Goal: Task Accomplishment & Management: Use online tool/utility

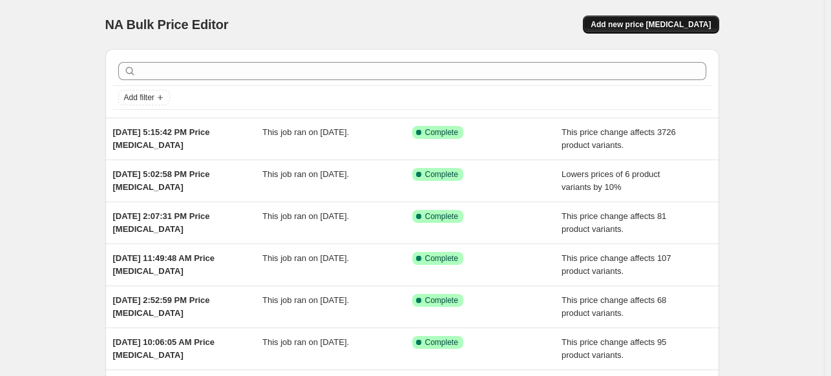
click at [639, 23] on span "Add new price [MEDICAL_DATA]" at bounding box center [650, 24] width 120 height 10
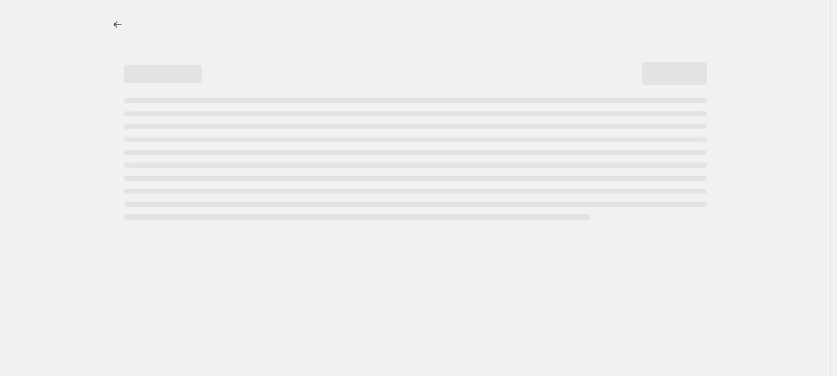
select select "percentage"
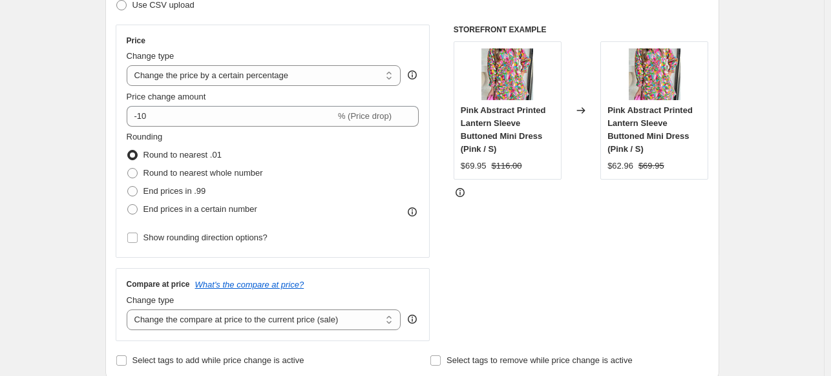
scroll to position [220, 0]
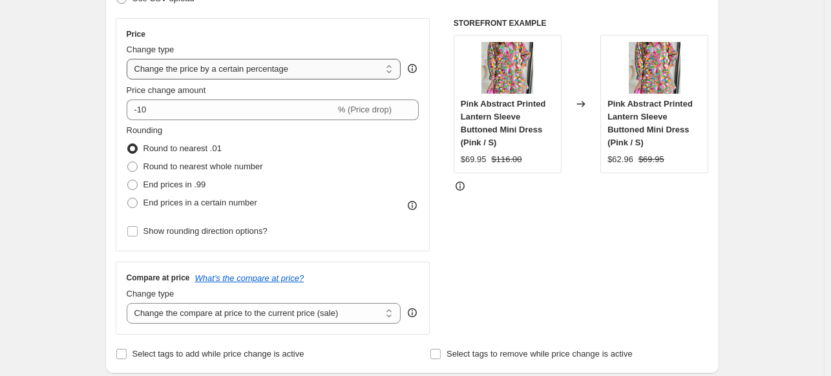
click at [230, 71] on select "Change the price to a certain amount Change the price by a certain amount Chang…" at bounding box center [264, 69] width 274 height 21
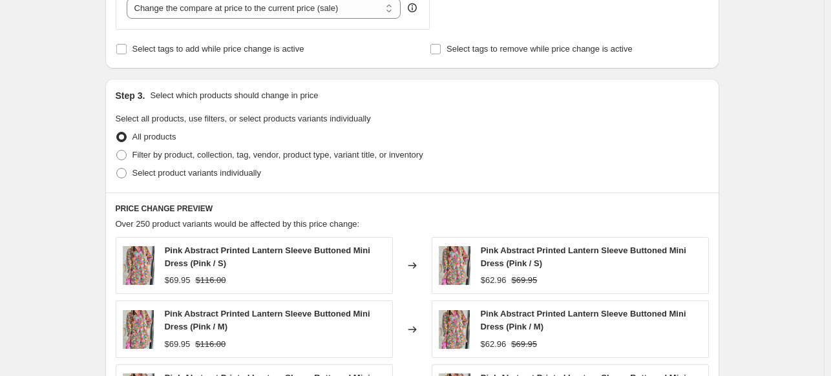
scroll to position [524, 0]
drag, startPoint x: 105, startPoint y: 167, endPoint x: 112, endPoint y: 170, distance: 7.6
click at [112, 170] on div "Step 1. Optionally give your price [MEDICAL_DATA] a title (eg "March 30% off sa…" at bounding box center [407, 147] width 624 height 1266
click at [126, 173] on span at bounding box center [121, 173] width 10 height 10
click at [117, 169] on input "Select product variants individually" at bounding box center [116, 168] width 1 height 1
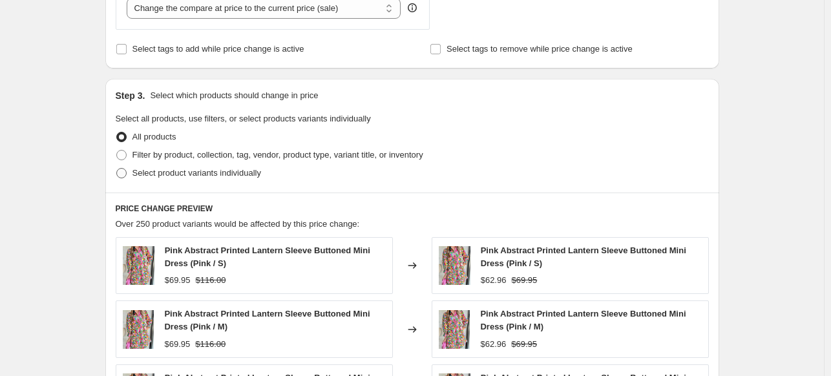
radio input "true"
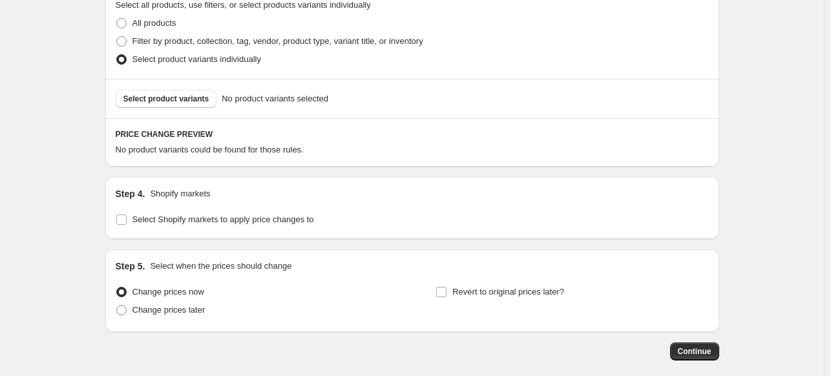
scroll to position [645, 0]
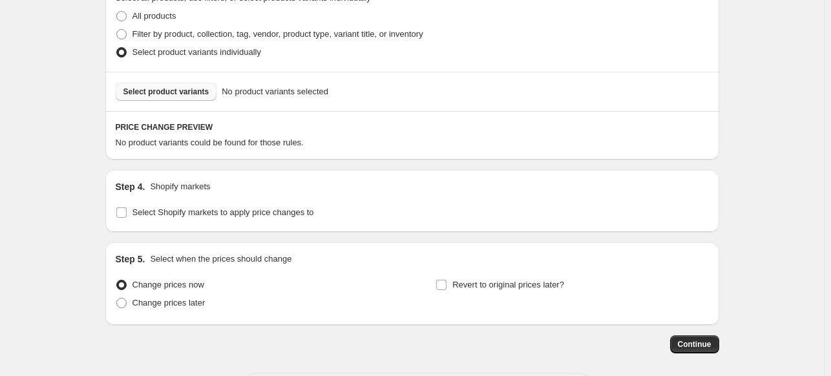
click at [163, 95] on span "Select product variants" at bounding box center [166, 92] width 86 height 10
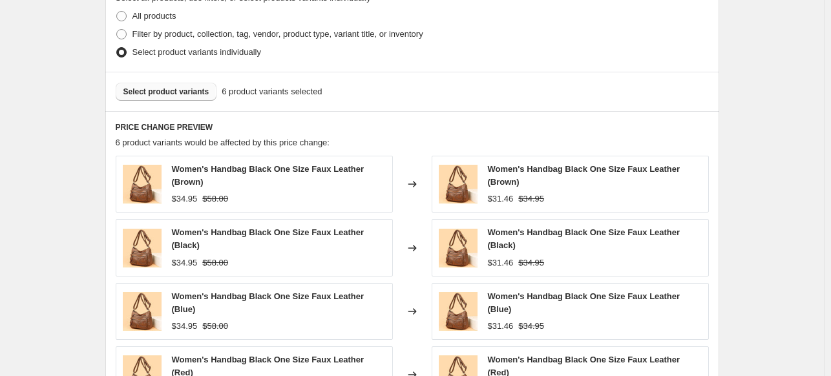
click at [150, 92] on span "Select product variants" at bounding box center [166, 92] width 86 height 10
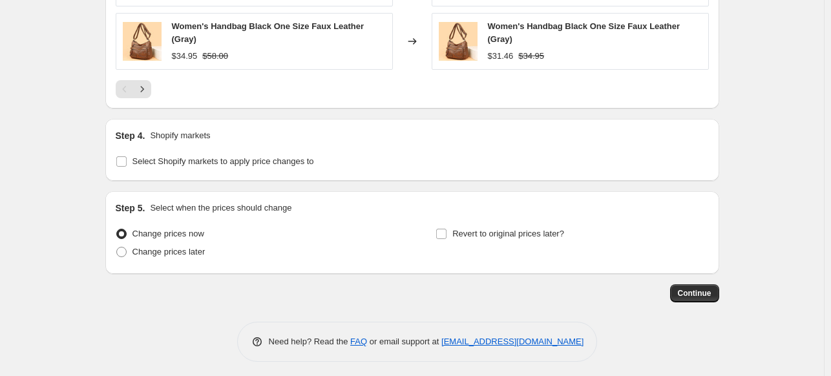
scroll to position [1045, 0]
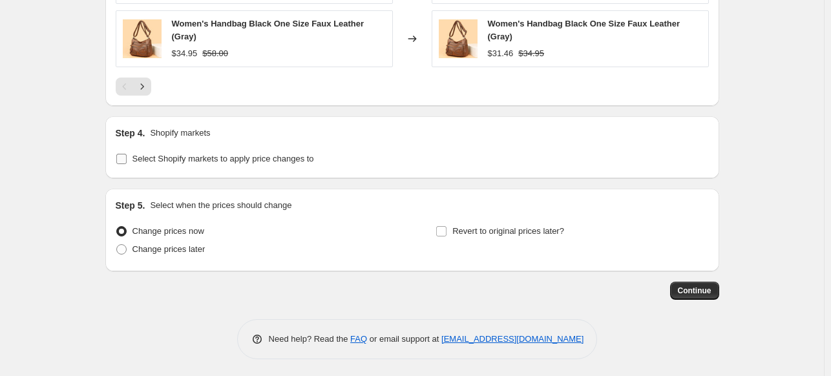
click at [149, 157] on span "Select Shopify markets to apply price changes to" at bounding box center [222, 159] width 181 height 10
click at [127, 157] on input "Select Shopify markets to apply price changes to" at bounding box center [121, 159] width 10 height 10
checkbox input "true"
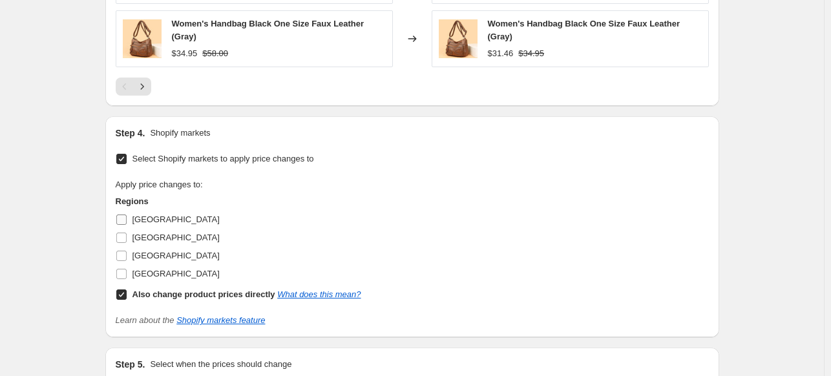
click at [136, 219] on span "[GEOGRAPHIC_DATA]" at bounding box center [175, 219] width 87 height 10
click at [127, 219] on input "[GEOGRAPHIC_DATA]" at bounding box center [121, 219] width 10 height 10
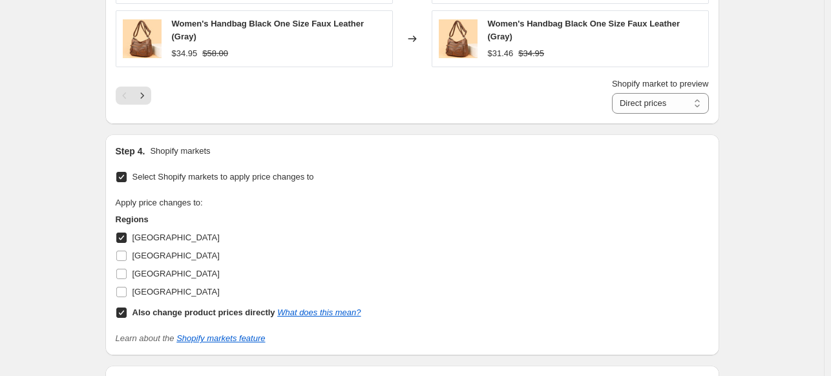
click at [136, 238] on span "[GEOGRAPHIC_DATA]" at bounding box center [175, 238] width 87 height 10
click at [127, 238] on input "[GEOGRAPHIC_DATA]" at bounding box center [121, 238] width 10 height 10
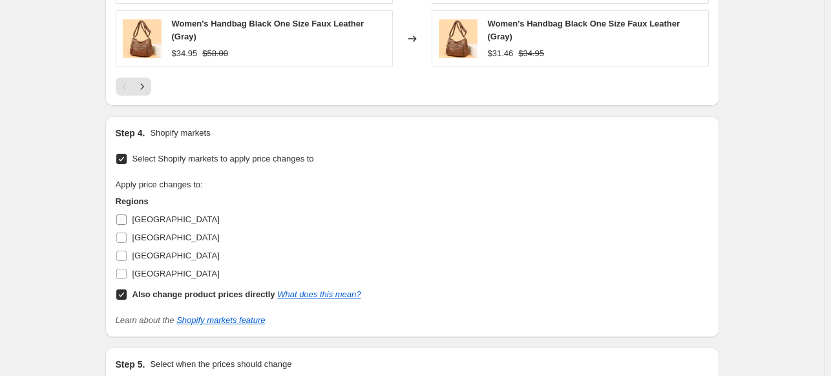
click at [140, 218] on span "[GEOGRAPHIC_DATA]" at bounding box center [175, 219] width 87 height 10
click at [127, 218] on input "[GEOGRAPHIC_DATA]" at bounding box center [121, 219] width 10 height 10
checkbox input "true"
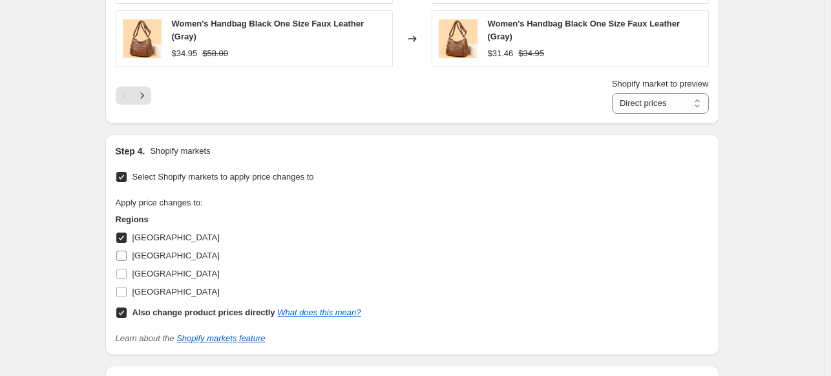
click at [145, 251] on span "[GEOGRAPHIC_DATA]" at bounding box center [175, 256] width 87 height 10
click at [127, 251] on input "[GEOGRAPHIC_DATA]" at bounding box center [121, 256] width 10 height 10
checkbox input "true"
click at [147, 273] on span "[GEOGRAPHIC_DATA]" at bounding box center [175, 274] width 87 height 10
click at [127, 273] on input "[GEOGRAPHIC_DATA]" at bounding box center [121, 274] width 10 height 10
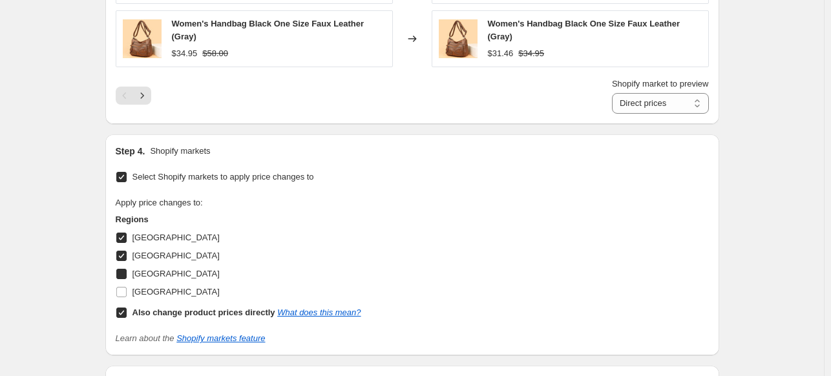
checkbox input "true"
click at [147, 289] on span "[GEOGRAPHIC_DATA]" at bounding box center [175, 292] width 87 height 10
click at [127, 289] on input "[GEOGRAPHIC_DATA]" at bounding box center [121, 292] width 10 height 10
checkbox input "true"
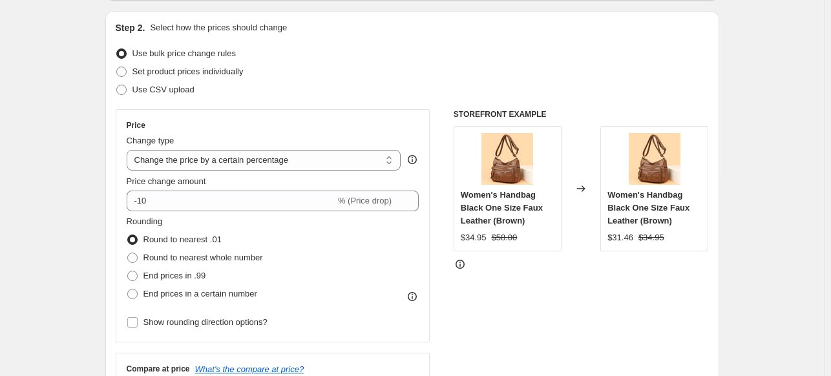
scroll to position [149, 0]
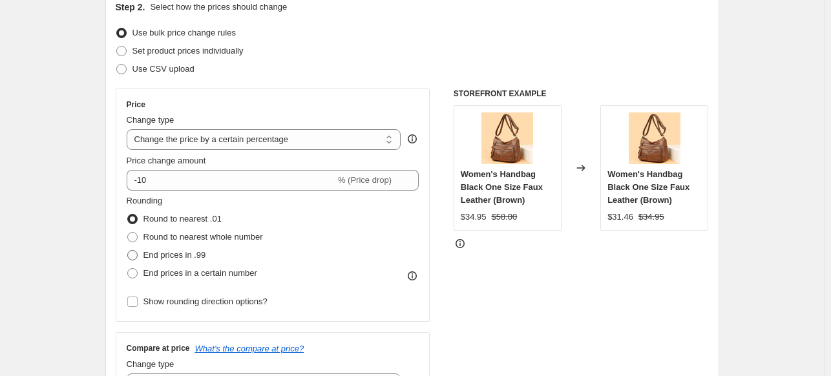
click at [161, 255] on span "End prices in .99" at bounding box center [174, 255] width 63 height 10
click at [128, 251] on input "End prices in .99" at bounding box center [127, 250] width 1 height 1
radio input "true"
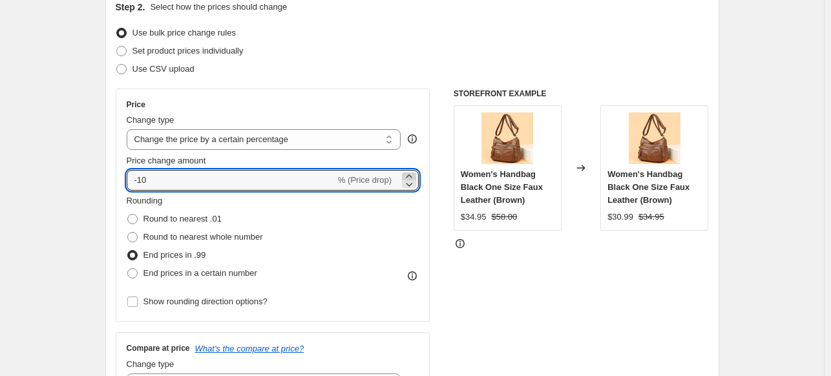
click at [411, 174] on icon at bounding box center [409, 175] width 6 height 3
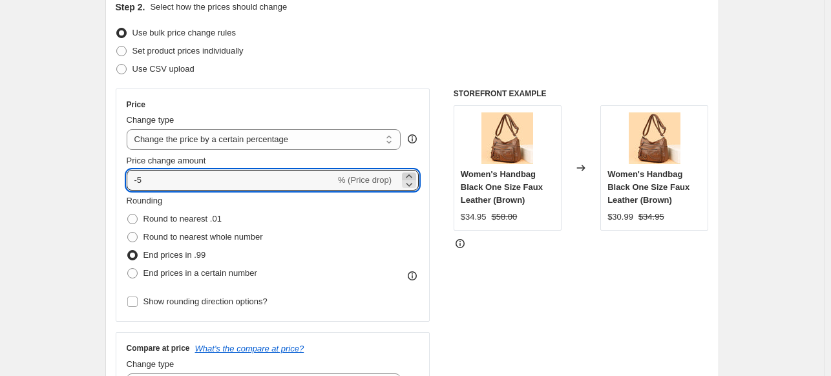
click at [411, 174] on icon at bounding box center [409, 175] width 6 height 3
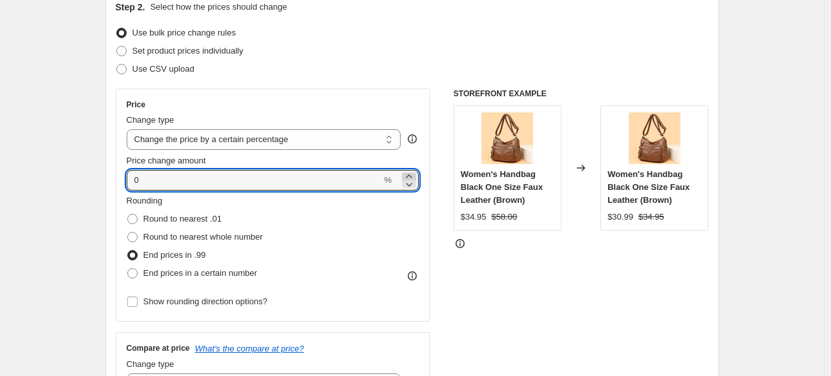
click at [411, 174] on icon at bounding box center [409, 175] width 6 height 3
drag, startPoint x: 108, startPoint y: 178, endPoint x: 84, endPoint y: 178, distance: 23.9
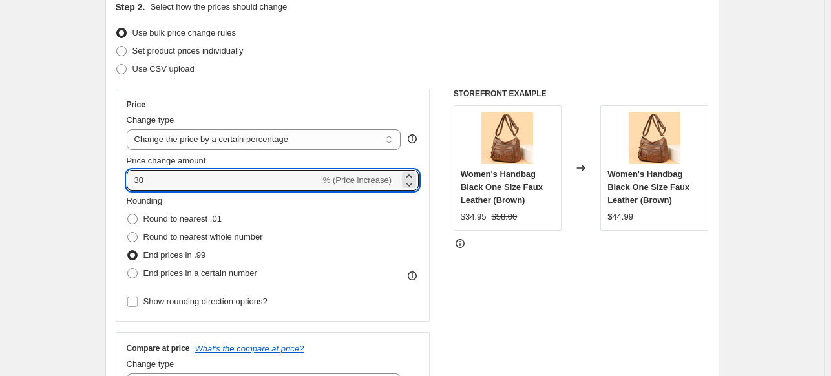
drag, startPoint x: 150, startPoint y: 181, endPoint x: 83, endPoint y: 181, distance: 66.5
drag, startPoint x: 163, startPoint y: 178, endPoint x: 59, endPoint y: 178, distance: 104.0
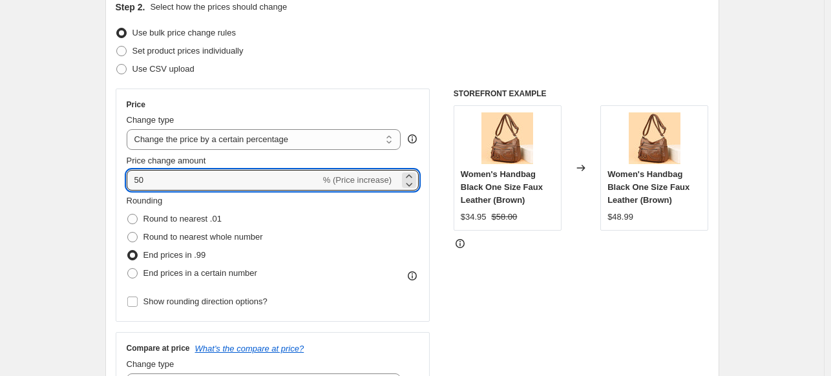
drag, startPoint x: 166, startPoint y: 181, endPoint x: 106, endPoint y: 181, distance: 60.1
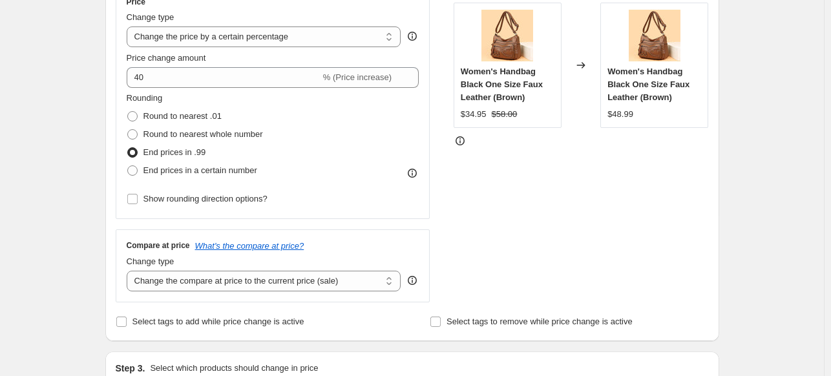
scroll to position [253, 0]
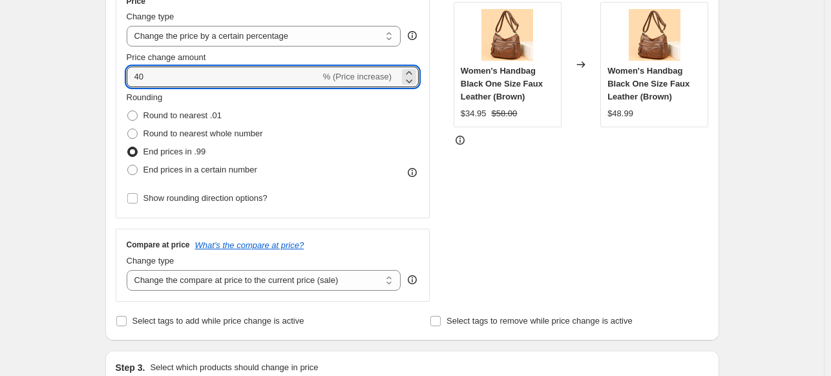
drag, startPoint x: 154, startPoint y: 70, endPoint x: 88, endPoint y: 71, distance: 65.9
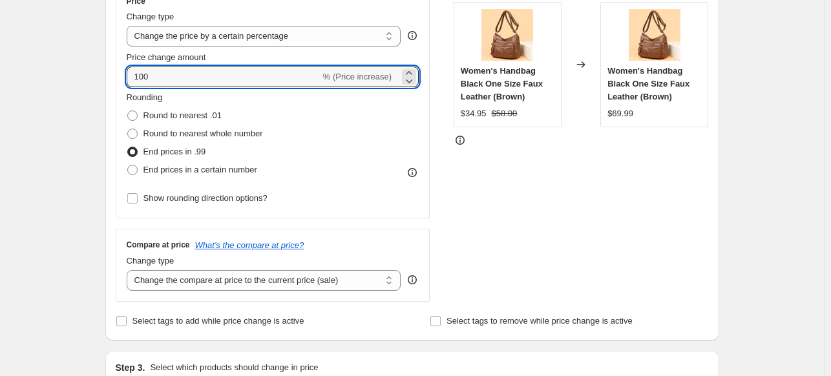
drag, startPoint x: 156, startPoint y: 76, endPoint x: 83, endPoint y: 71, distance: 73.1
type input "80"
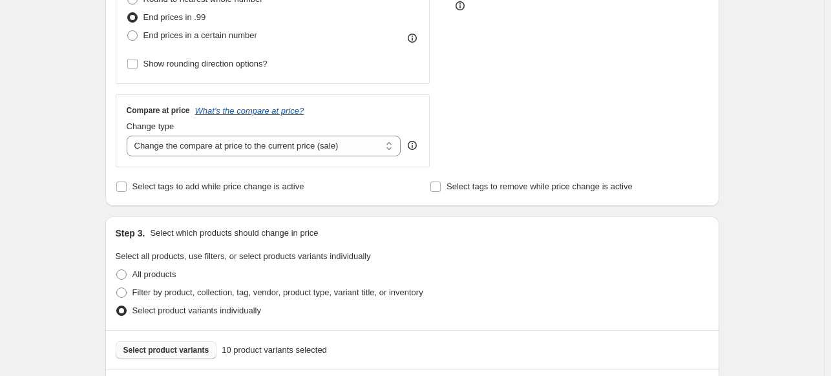
scroll to position [317, 0]
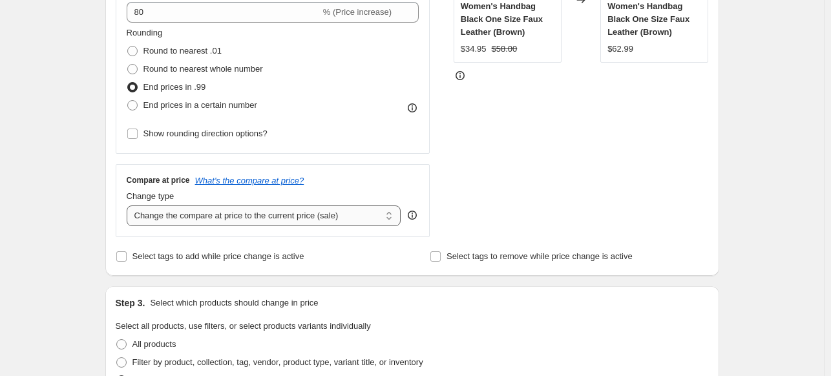
click at [178, 212] on select "Change the compare at price to the current price (sale) Change the compare at p…" at bounding box center [264, 215] width 274 height 21
select select "pp"
click at [129, 205] on select "Change the compare at price to the current price (sale) Change the compare at p…" at bounding box center [264, 215] width 274 height 21
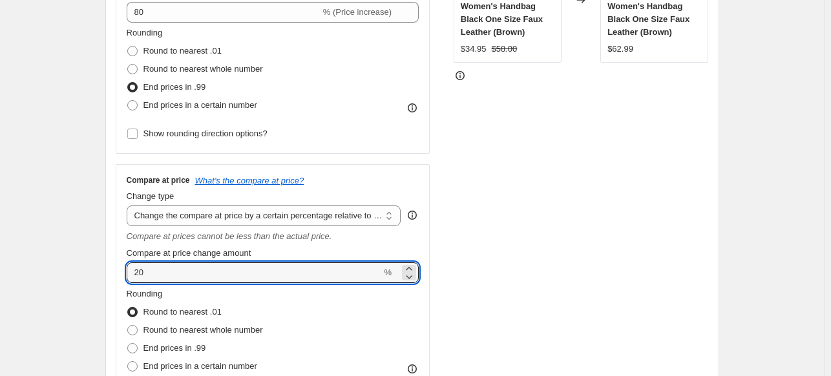
drag, startPoint x: 186, startPoint y: 272, endPoint x: 75, endPoint y: 272, distance: 111.1
type input "66"
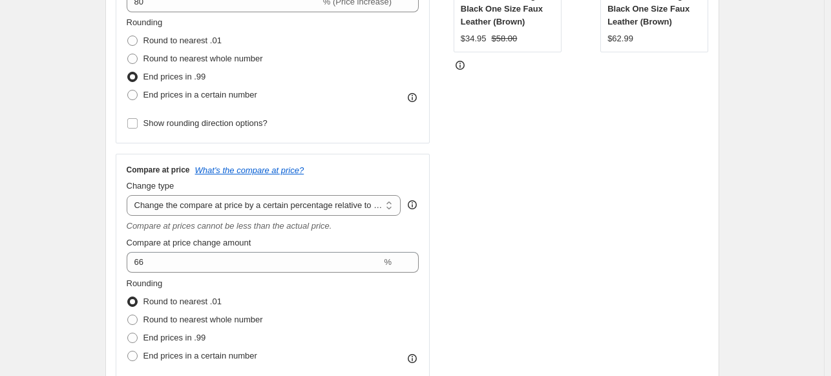
scroll to position [328, 0]
click at [169, 319] on span "Round to nearest whole number" at bounding box center [202, 319] width 119 height 10
click at [128, 315] on input "Round to nearest whole number" at bounding box center [127, 314] width 1 height 1
radio input "true"
click at [200, 201] on select "Change the compare at price to the current price (sale) Change the compare at p…" at bounding box center [264, 204] width 274 height 21
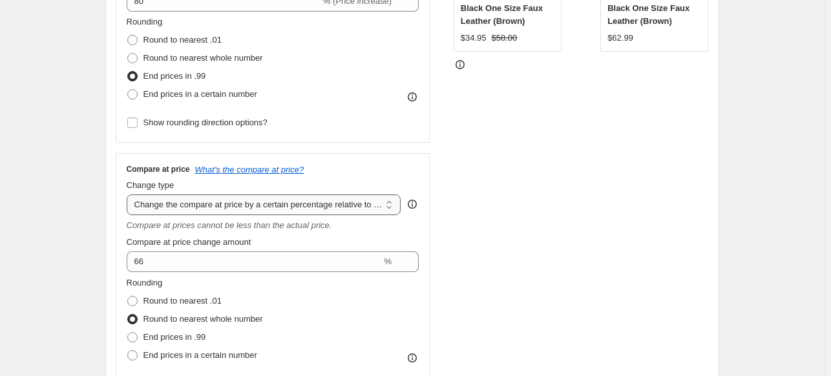
select select "bp"
click at [129, 194] on select "Change the compare at price to the current price (sale) Change the compare at p…" at bounding box center [264, 204] width 274 height 21
type input "12.00"
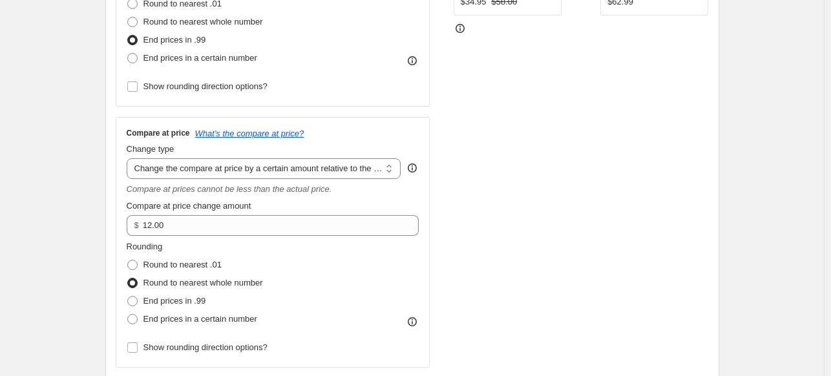
scroll to position [371, 0]
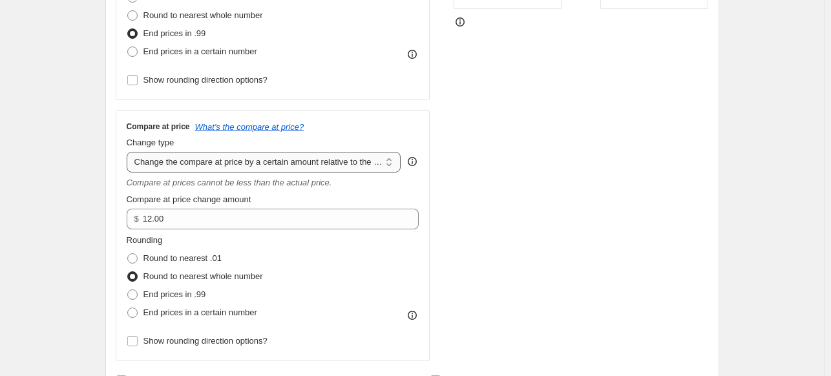
click at [199, 163] on select "Change the compare at price to the current price (sale) Change the compare at p…" at bounding box center [264, 162] width 274 height 21
select select "pp"
click at [129, 152] on select "Change the compare at price to the current price (sale) Change the compare at p…" at bounding box center [264, 162] width 274 height 21
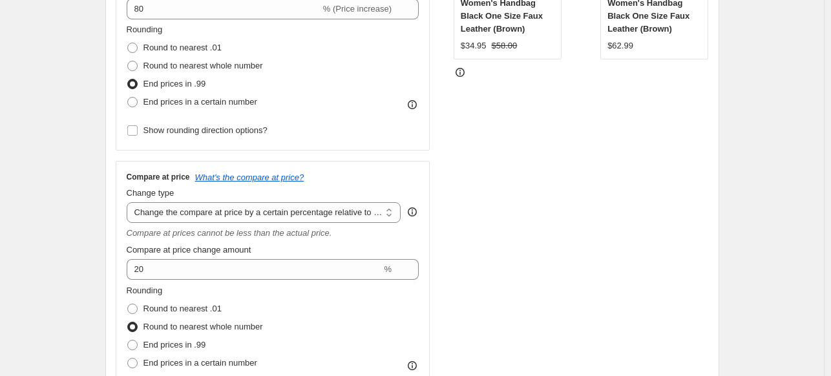
scroll to position [322, 0]
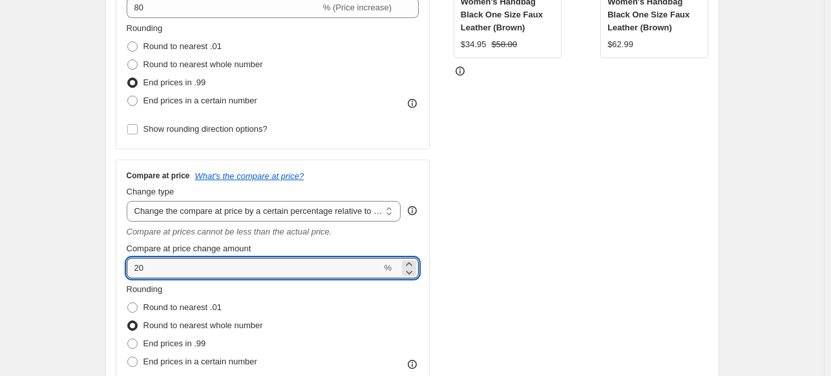
drag, startPoint x: 194, startPoint y: 267, endPoint x: 93, endPoint y: 264, distance: 100.8
type input "66"
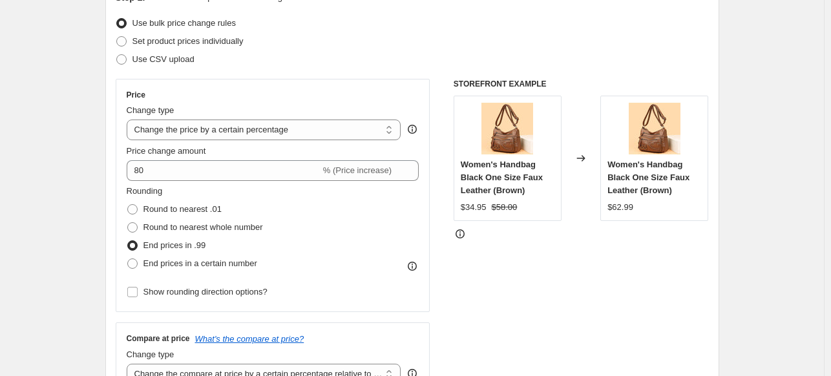
scroll to position [207, 0]
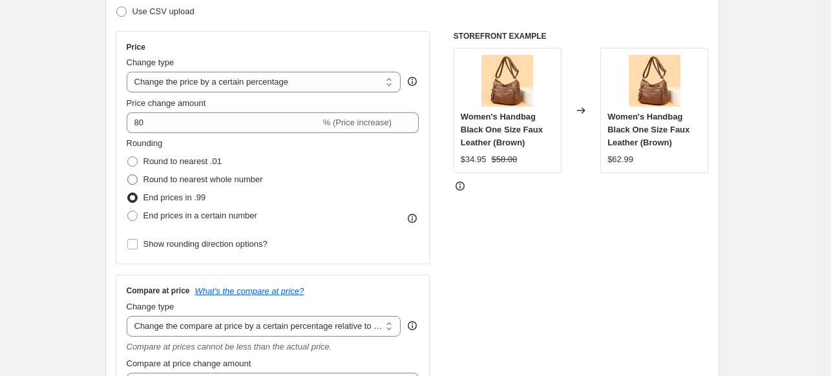
click at [161, 181] on span "Round to nearest whole number" at bounding box center [202, 179] width 119 height 10
click at [128, 175] on input "Round to nearest whole number" at bounding box center [127, 174] width 1 height 1
radio input "true"
click at [160, 196] on span "End prices in .99" at bounding box center [174, 197] width 63 height 10
click at [128, 193] on input "End prices in .99" at bounding box center [127, 192] width 1 height 1
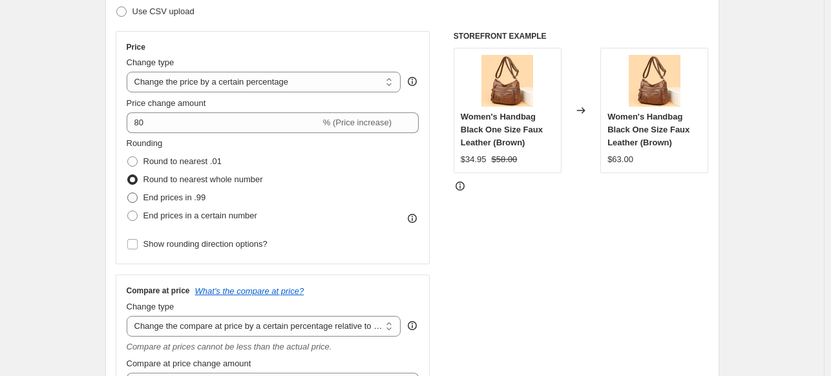
radio input "true"
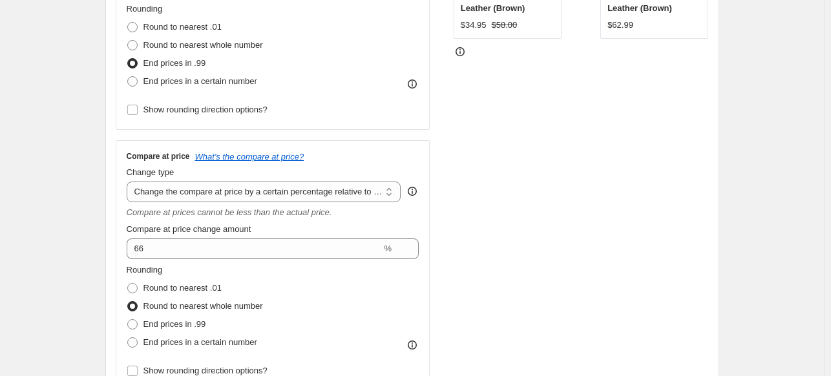
scroll to position [343, 0]
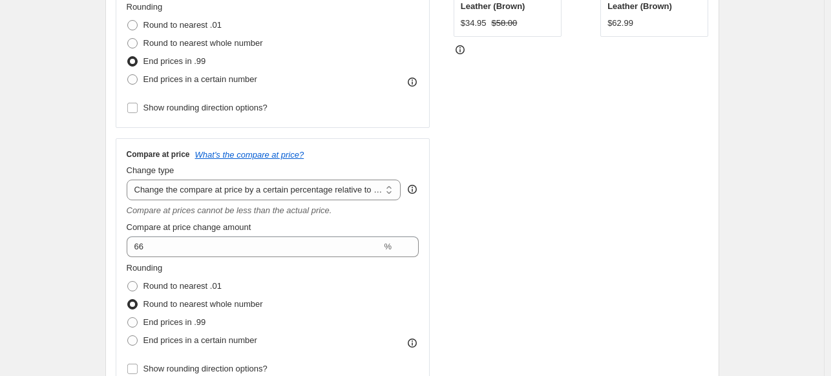
drag, startPoint x: 180, startPoint y: 124, endPoint x: 171, endPoint y: 118, distance: 11.3
click at [176, 121] on div "Price Change type Change the price to a certain amount Change the price by a ce…" at bounding box center [273, 11] width 315 height 233
click at [173, 282] on span "Round to nearest .01" at bounding box center [182, 286] width 78 height 10
click at [128, 282] on input "Round to nearest .01" at bounding box center [127, 281] width 1 height 1
radio input "true"
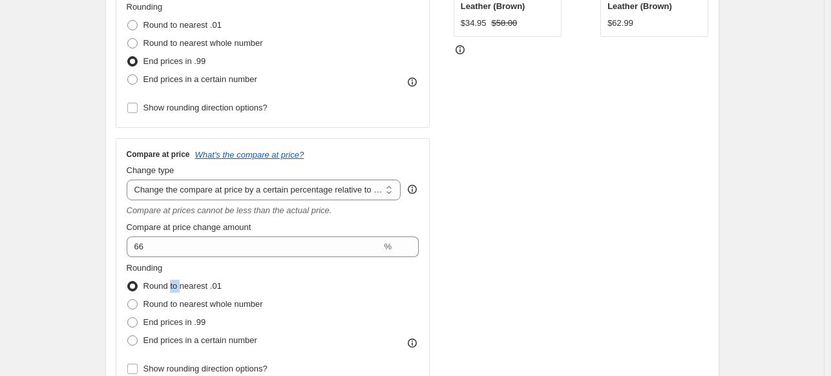
click at [173, 282] on span "Round to nearest .01" at bounding box center [182, 286] width 78 height 10
click at [128, 282] on input "Round to nearest .01" at bounding box center [127, 281] width 1 height 1
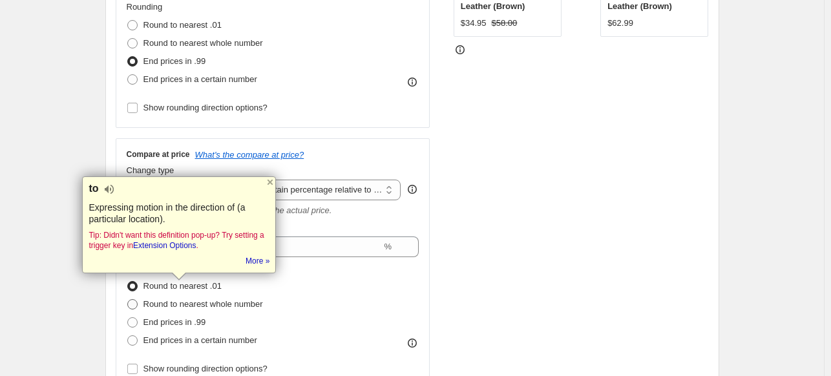
click at [169, 302] on span "Round to nearest whole number" at bounding box center [202, 304] width 119 height 10
click at [128, 300] on input "Round to nearest whole number" at bounding box center [127, 299] width 1 height 1
radio input "true"
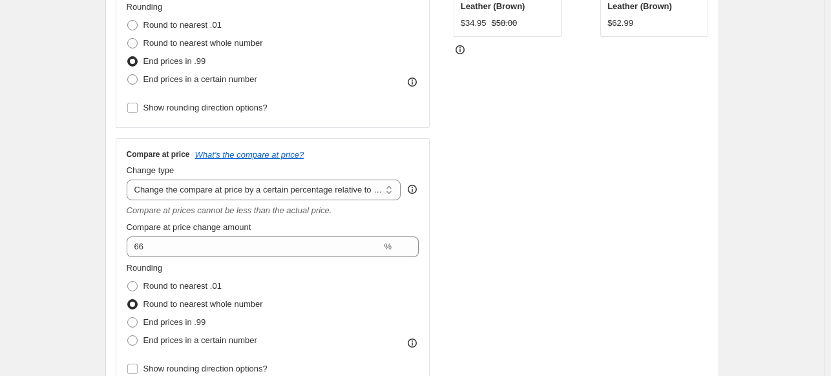
click at [625, 225] on div "STOREFRONT EXAMPLE Women's Handbag Black One Size Faux Leather (Brown) $34.95 $…" at bounding box center [580, 142] width 255 height 494
click at [327, 188] on select "Change the compare at price to the current price (sale) Change the compare at p…" at bounding box center [264, 190] width 274 height 21
click at [129, 180] on select "Change the compare at price to the current price (sale) Change the compare at p…" at bounding box center [264, 190] width 274 height 21
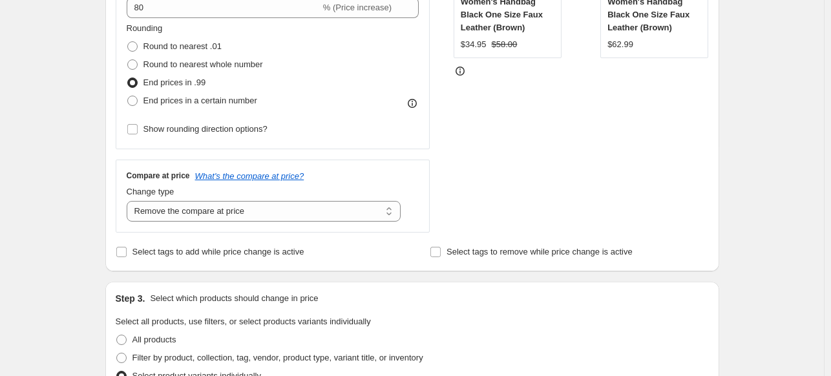
click at [555, 156] on div "STOREFRONT EXAMPLE Women's Handbag Black One Size Faux Leather (Brown) $34.95 $…" at bounding box center [580, 74] width 255 height 316
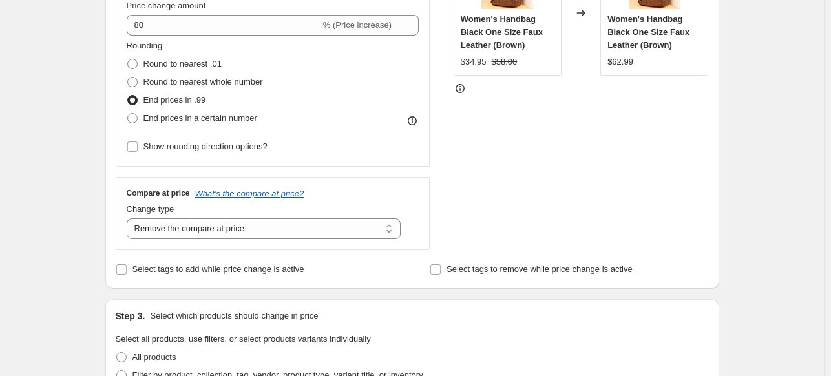
scroll to position [302, 0]
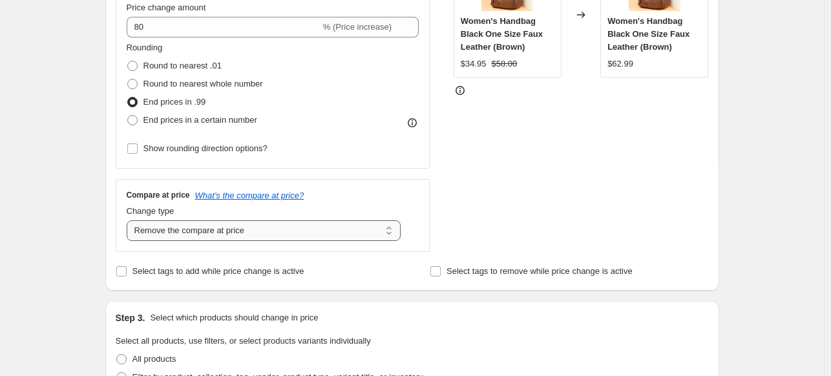
click at [194, 226] on select "Change the compare at price to the current price (sale) Change the compare at p…" at bounding box center [264, 230] width 274 height 21
select select "percentage"
click at [129, 220] on select "Change the compare at price to the current price (sale) Change the compare at p…" at bounding box center [264, 230] width 274 height 21
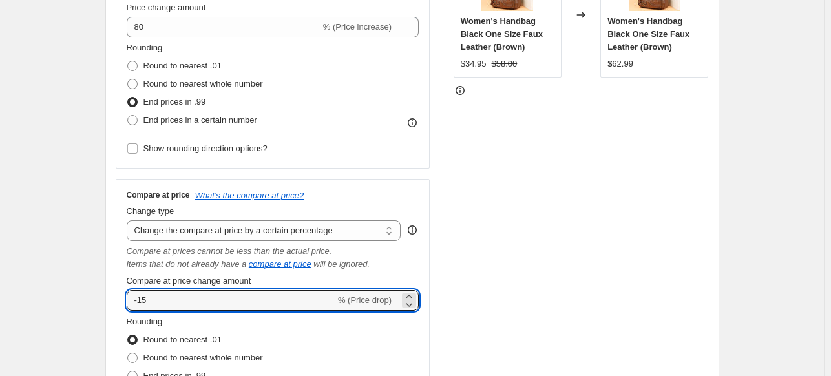
drag, startPoint x: 178, startPoint y: 293, endPoint x: 75, endPoint y: 283, distance: 103.9
type input "66"
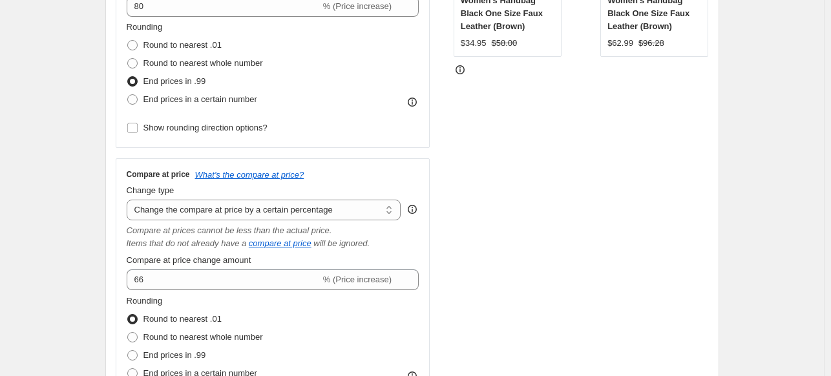
scroll to position [324, 0]
click at [301, 203] on select "Change the compare at price to the current price (sale) Change the compare at p…" at bounding box center [264, 208] width 274 height 21
select select "pp"
click at [129, 198] on select "Change the compare at price to the current price (sale) Change the compare at p…" at bounding box center [264, 208] width 274 height 21
type input "20"
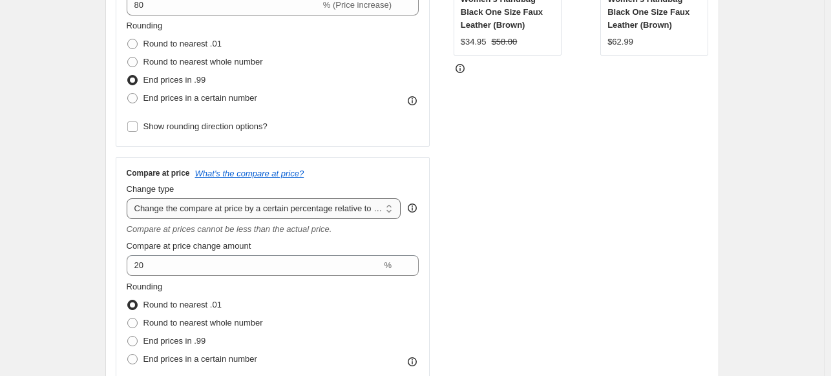
click at [240, 199] on select "Change the compare at price to the current price (sale) Change the compare at p…" at bounding box center [264, 208] width 274 height 21
select select "percentage"
click at [129, 198] on select "Change the compare at price to the current price (sale) Change the compare at p…" at bounding box center [264, 208] width 274 height 21
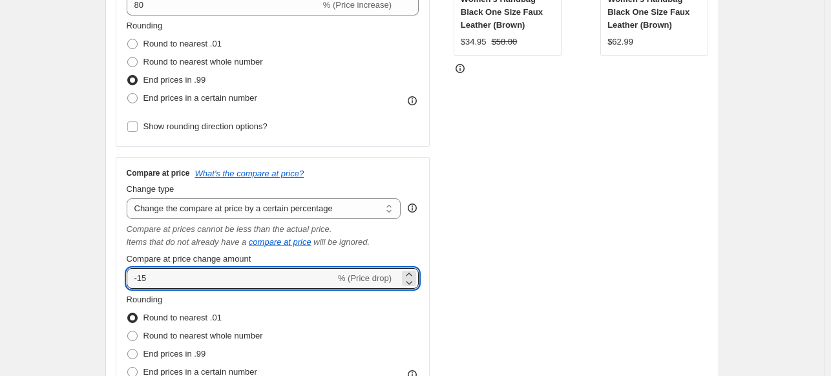
drag, startPoint x: 160, startPoint y: 277, endPoint x: 109, endPoint y: 269, distance: 52.2
click at [109, 269] on div "Step 2. Select how the prices should change Use bulk price change rules Set pro…" at bounding box center [412, 137] width 614 height 644
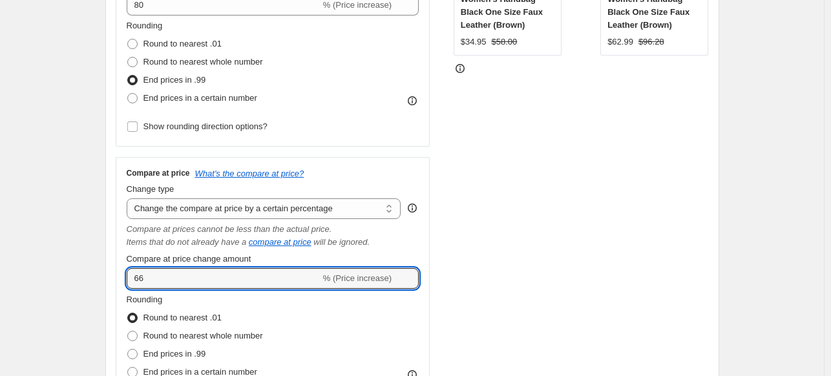
drag, startPoint x: 155, startPoint y: 284, endPoint x: 126, endPoint y: 276, distance: 30.3
click at [126, 276] on div "Compare at price What's the compare at price? Change type Change the compare at…" at bounding box center [273, 289] width 315 height 264
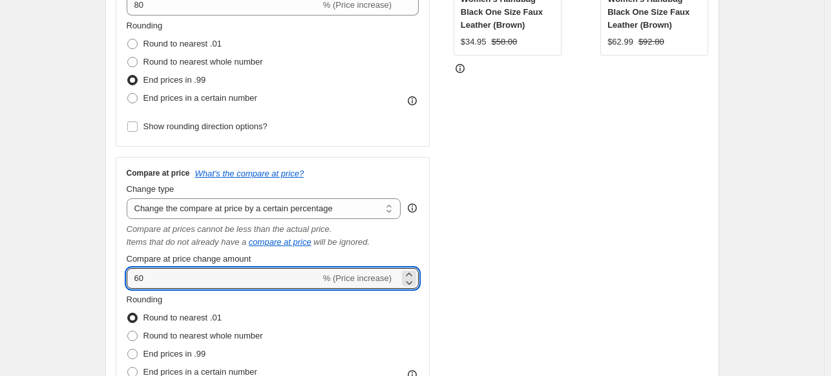
drag, startPoint x: 158, startPoint y: 277, endPoint x: 97, endPoint y: 278, distance: 61.4
type input "66"
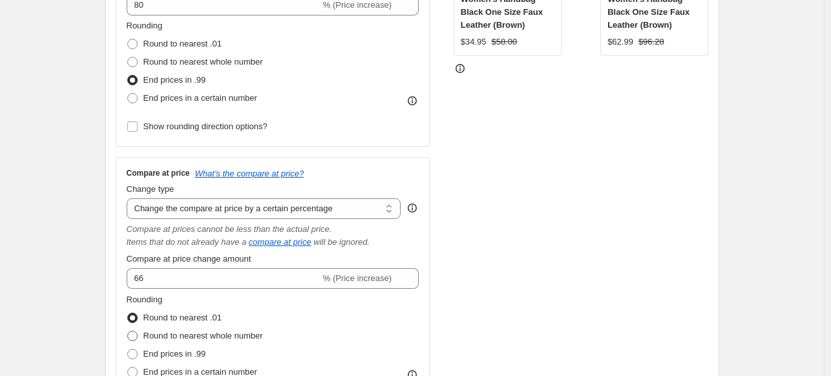
click at [163, 338] on span "Round to nearest whole number" at bounding box center [202, 336] width 119 height 10
click at [128, 331] on input "Round to nearest whole number" at bounding box center [127, 331] width 1 height 1
radio input "true"
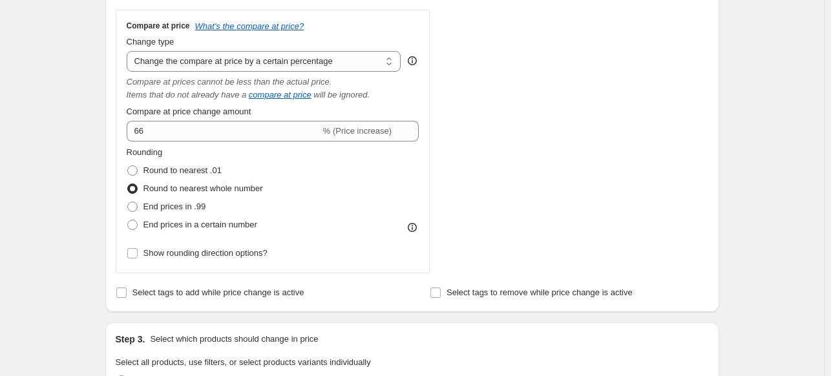
scroll to position [389, 0]
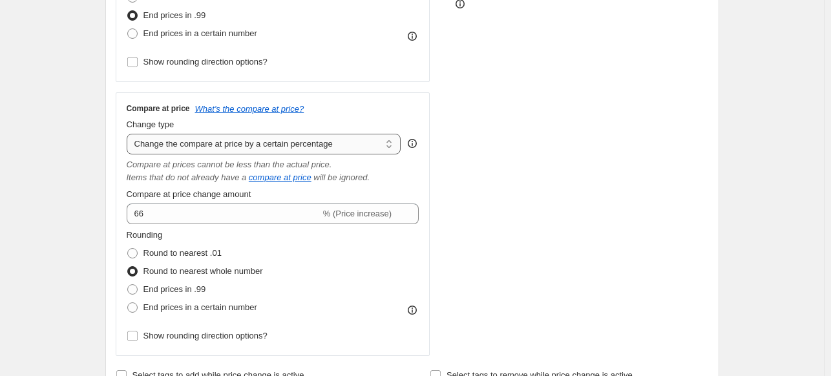
click at [243, 144] on select "Change the compare at price to the current price (sale) Change the compare at p…" at bounding box center [264, 144] width 274 height 21
select select "pp"
click at [129, 134] on select "Change the compare at price to the current price (sale) Change the compare at p…" at bounding box center [264, 144] width 274 height 21
type input "20"
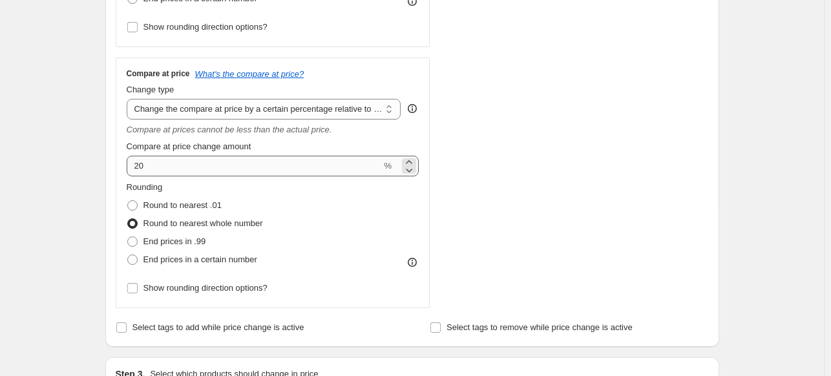
scroll to position [447, 0]
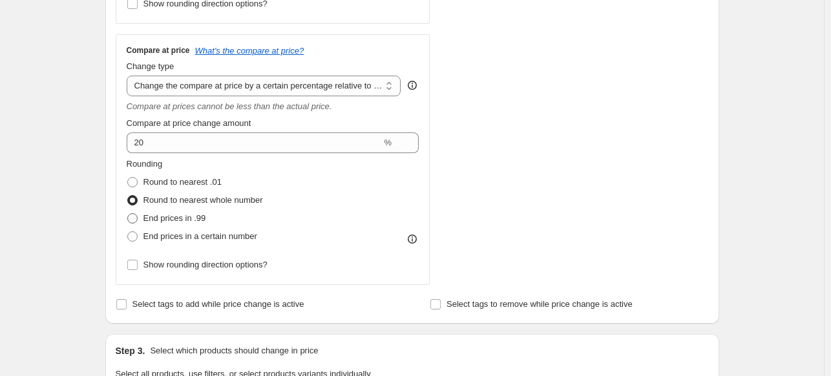
click at [167, 216] on span "End prices in .99" at bounding box center [174, 218] width 63 height 10
click at [128, 214] on input "End prices in .99" at bounding box center [127, 213] width 1 height 1
radio input "true"
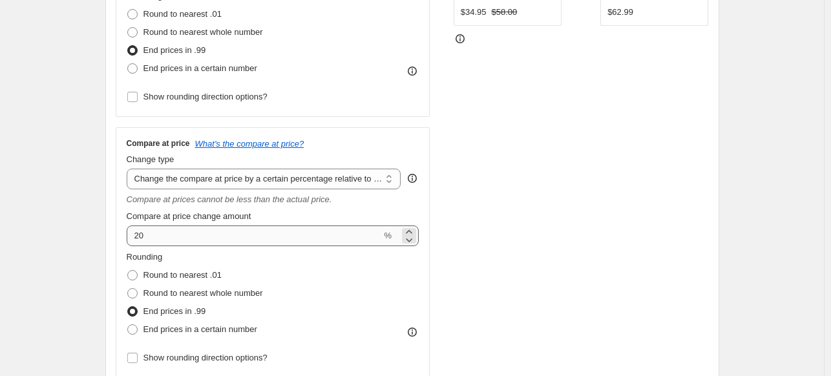
scroll to position [357, 0]
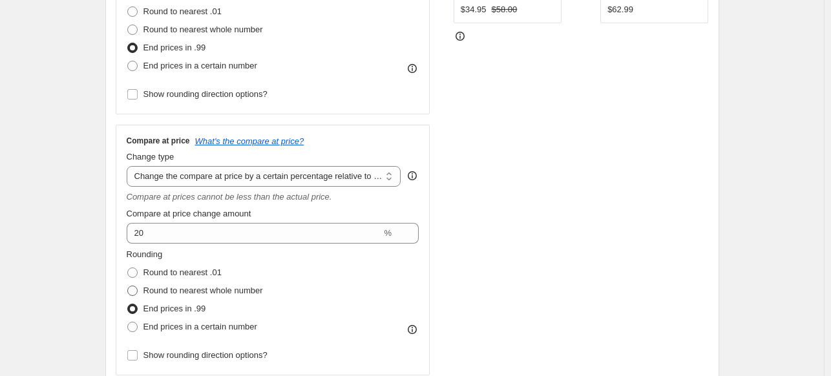
click at [190, 291] on span "Round to nearest whole number" at bounding box center [202, 290] width 119 height 10
click at [128, 286] on input "Round to nearest whole number" at bounding box center [127, 285] width 1 height 1
radio input "true"
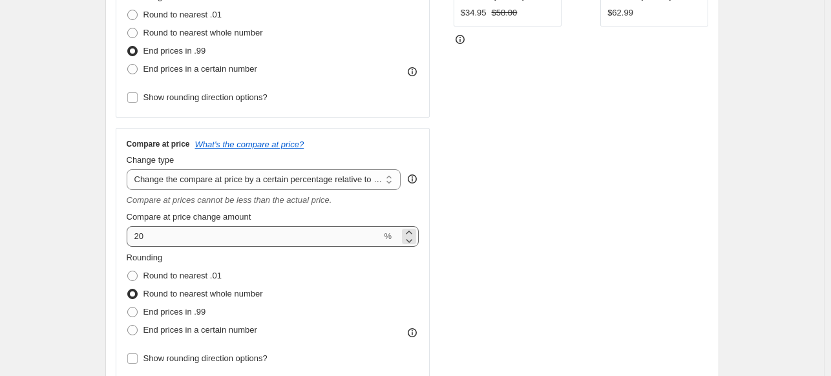
scroll to position [354, 0]
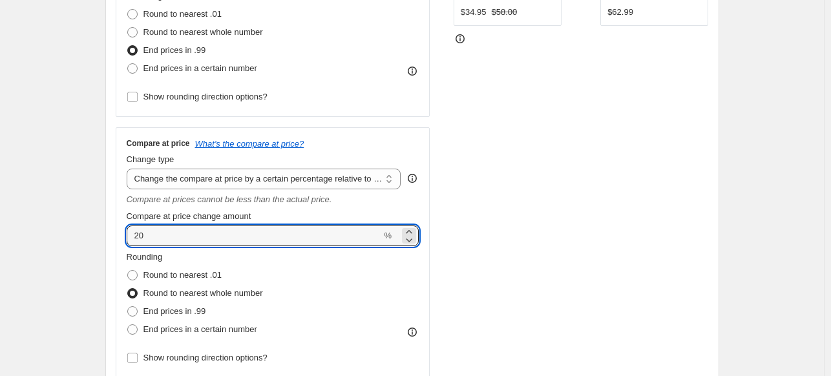
drag, startPoint x: 181, startPoint y: 239, endPoint x: 132, endPoint y: 224, distance: 51.9
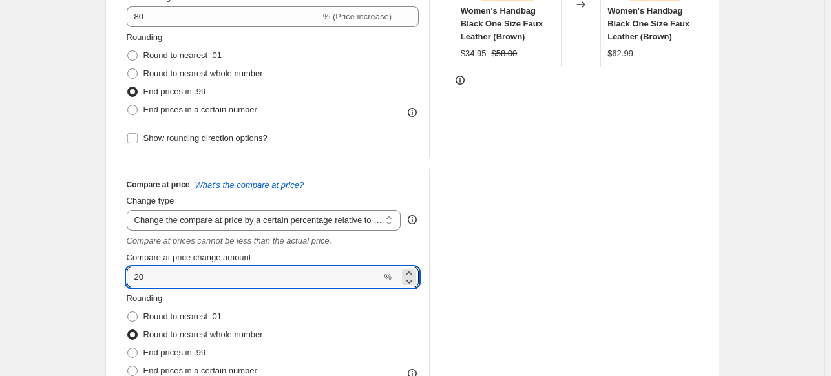
scroll to position [307, 0]
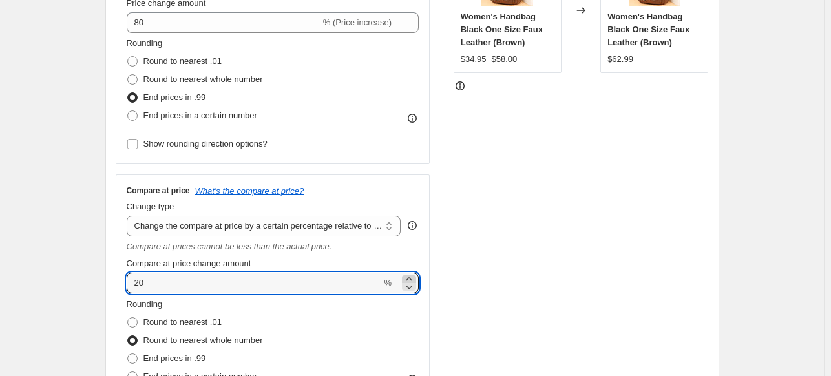
click at [411, 278] on icon at bounding box center [409, 278] width 6 height 3
click at [490, 260] on div "STOREFRONT EXAMPLE Women's Handbag Black One Size Faux Leather (Brown) $34.95 $…" at bounding box center [580, 178] width 255 height 494
drag, startPoint x: 189, startPoint y: 284, endPoint x: 17, endPoint y: 258, distance: 174.4
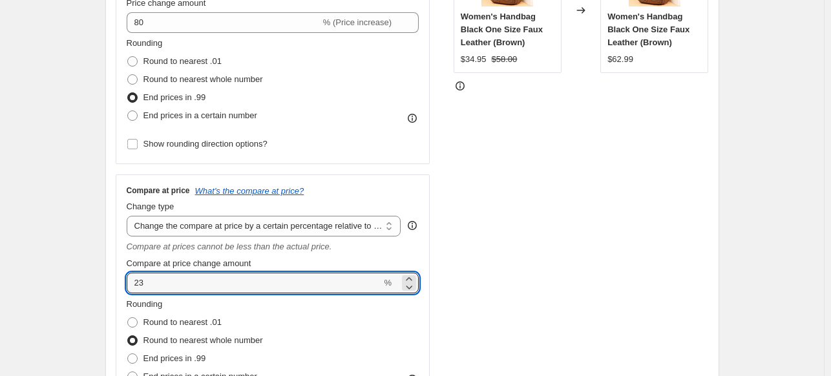
drag, startPoint x: 173, startPoint y: 284, endPoint x: 80, endPoint y: 272, distance: 93.8
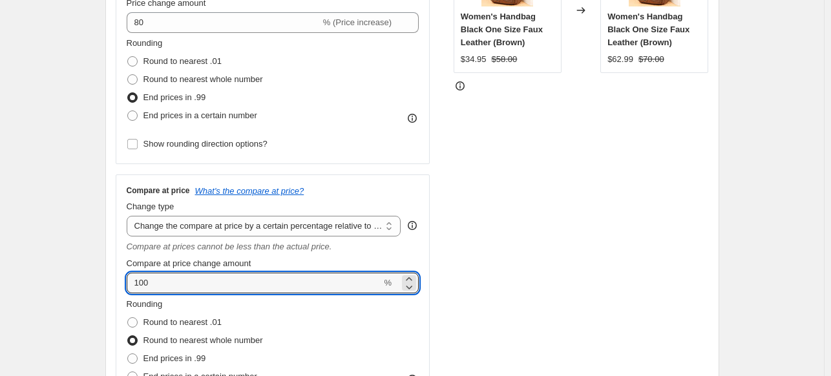
drag, startPoint x: 163, startPoint y: 282, endPoint x: 73, endPoint y: 271, distance: 90.4
drag, startPoint x: 165, startPoint y: 282, endPoint x: 78, endPoint y: 278, distance: 88.0
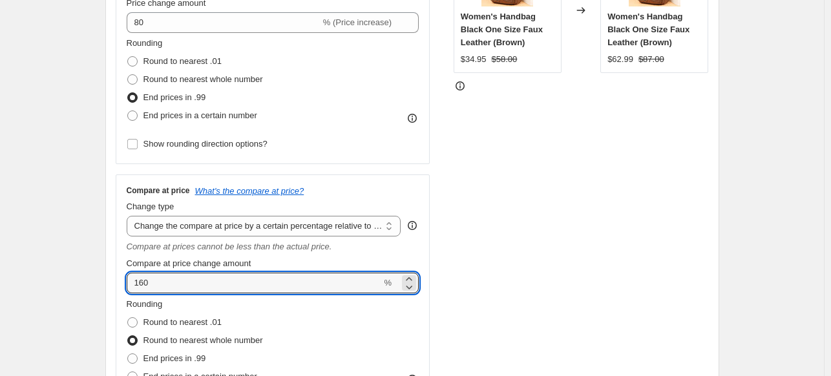
click at [413, 276] on icon at bounding box center [408, 279] width 13 height 13
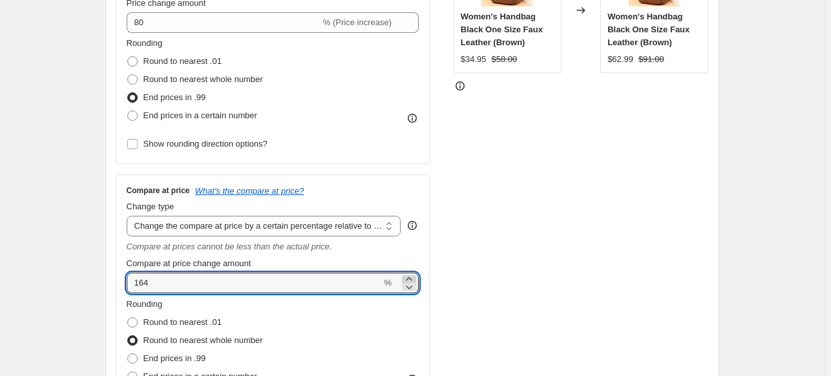
click at [413, 276] on icon at bounding box center [408, 279] width 13 height 13
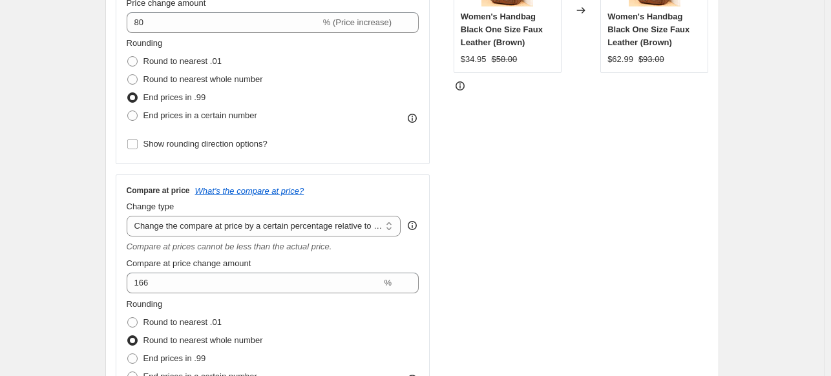
click at [493, 252] on div "STOREFRONT EXAMPLE Women's Handbag Black One Size Faux Leather (Brown) $34.95 $…" at bounding box center [580, 178] width 255 height 494
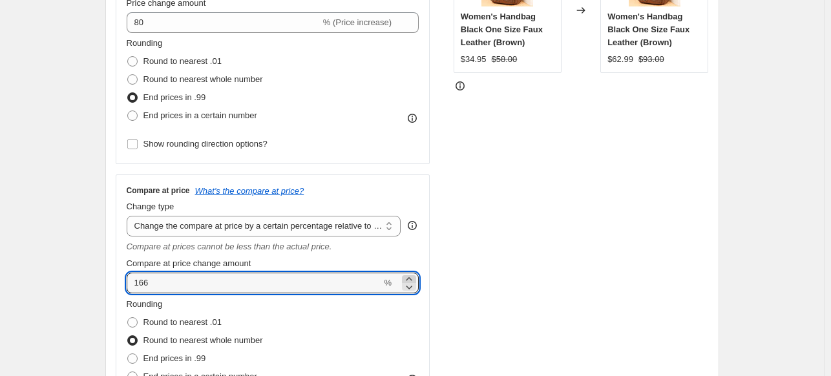
click at [415, 276] on icon at bounding box center [408, 279] width 13 height 13
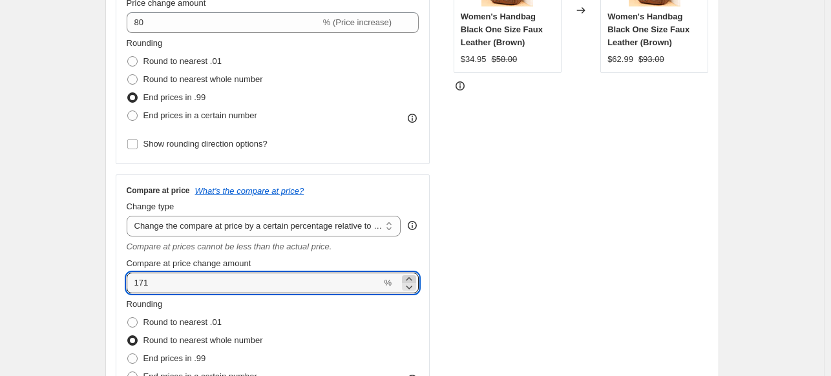
click at [415, 276] on icon at bounding box center [408, 279] width 13 height 13
type input "173"
click at [486, 278] on div "STOREFRONT EXAMPLE Women's Handbag Black One Size Faux Leather (Brown) $34.95 $…" at bounding box center [580, 178] width 255 height 494
drag, startPoint x: 156, startPoint y: 281, endPoint x: 77, endPoint y: 283, distance: 78.8
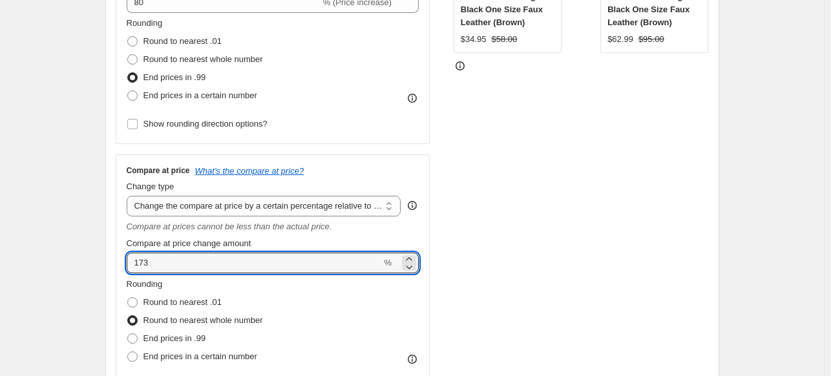
scroll to position [327, 0]
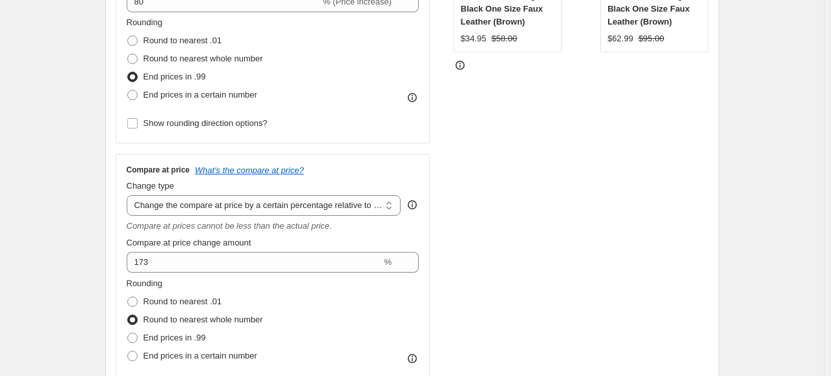
click at [505, 194] on div "STOREFRONT EXAMPLE Women's Handbag Black One Size Faux Leather (Brown) $34.95 $…" at bounding box center [580, 157] width 255 height 494
click at [243, 207] on select "Change the compare at price to the current price (sale) Change the compare at p…" at bounding box center [264, 205] width 274 height 21
select select "percentage"
click at [129, 195] on select "Change the compare at price to the current price (sale) Change the compare at p…" at bounding box center [264, 205] width 274 height 21
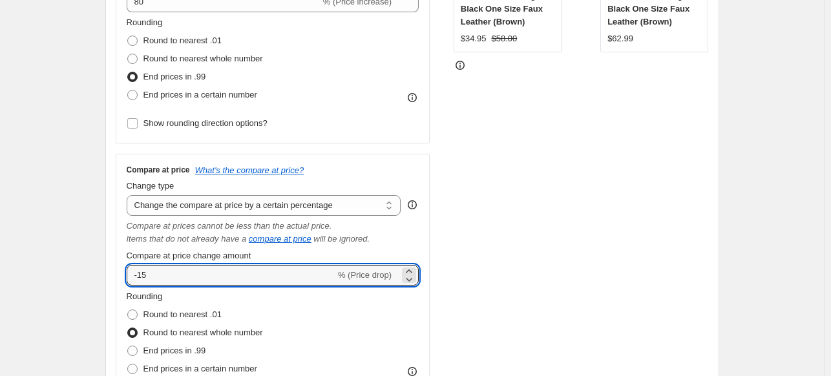
drag, startPoint x: 152, startPoint y: 273, endPoint x: 74, endPoint y: 263, distance: 79.5
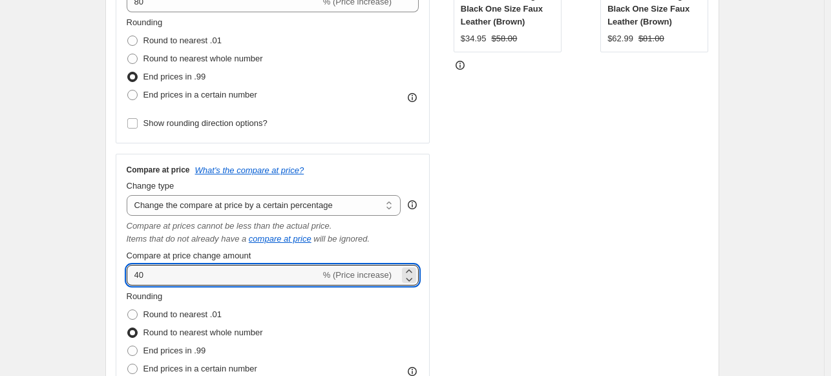
drag, startPoint x: 151, startPoint y: 270, endPoint x: 89, endPoint y: 269, distance: 62.0
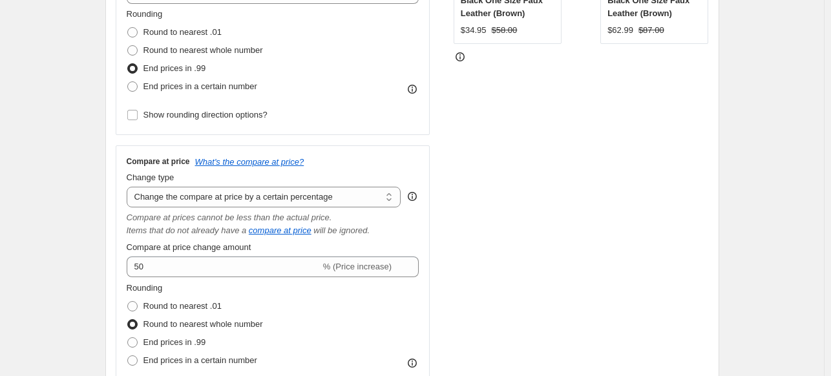
scroll to position [263, 0]
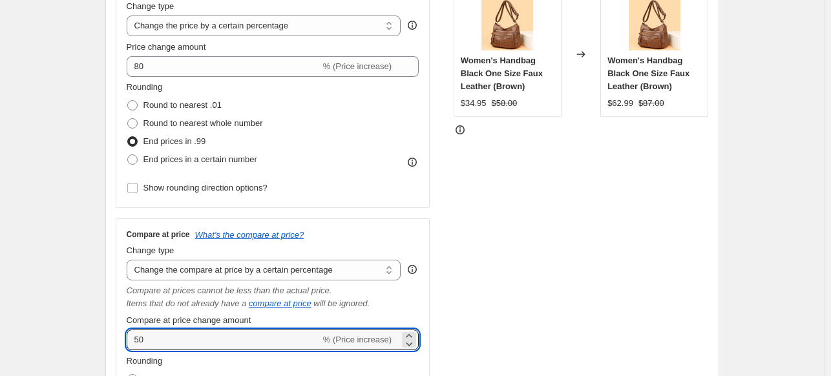
drag, startPoint x: 160, startPoint y: 341, endPoint x: 83, endPoint y: 335, distance: 77.7
type input "66"
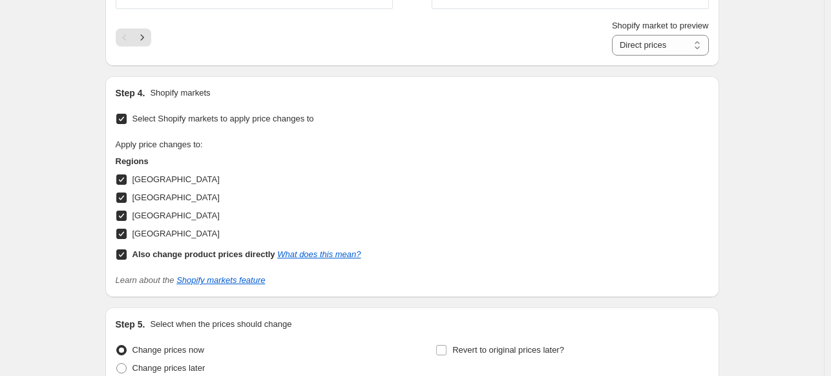
scroll to position [1413, 0]
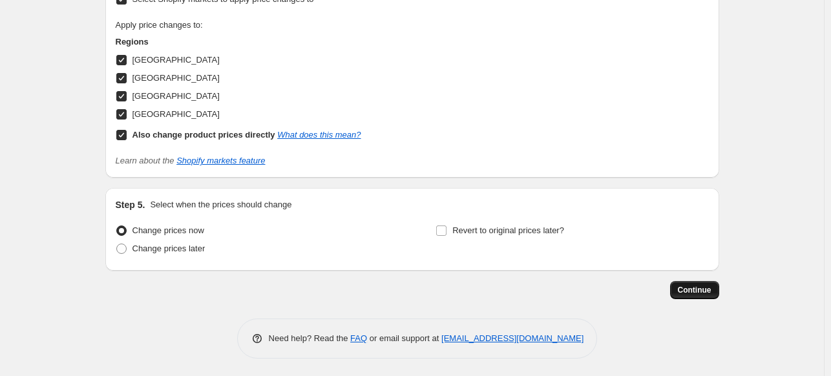
click at [705, 289] on span "Continue" at bounding box center [694, 290] width 34 height 10
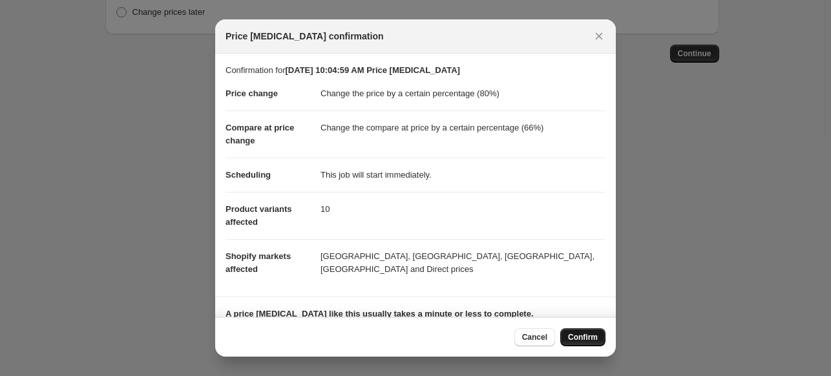
click at [597, 331] on button "Confirm" at bounding box center [582, 337] width 45 height 18
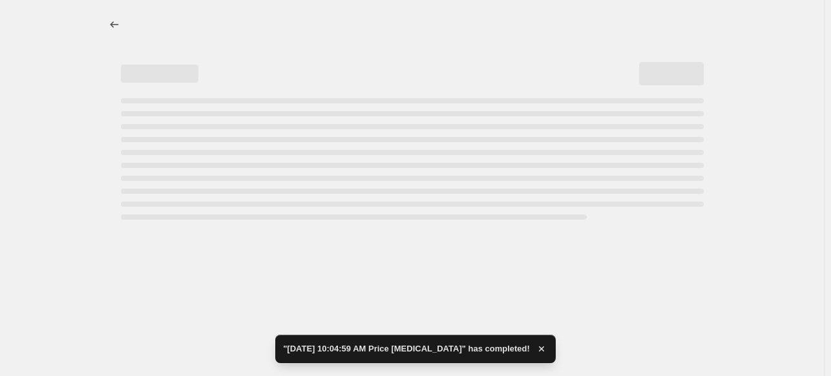
select select "percentage"
